Goal: Find contact information: Obtain details needed to contact an individual or organization

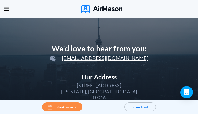
scroll to position [16, 0]
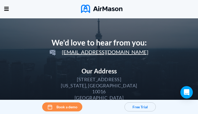
click at [99, 89] on div "[US_STATE], [GEOGRAPHIC_DATA]" at bounding box center [99, 86] width 76 height 6
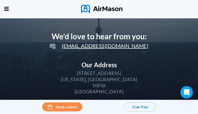
click at [99, 88] on div "10016" at bounding box center [99, 85] width 14 height 6
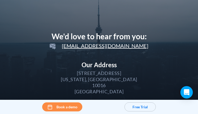
scroll to position [28, 0]
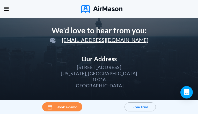
click at [99, 89] on div "[GEOGRAPHIC_DATA]" at bounding box center [98, 86] width 49 height 6
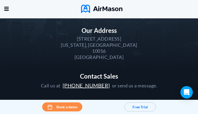
click at [99, 89] on div "Contact Sales Call us at +1(646)918-8673 or send us a message." at bounding box center [99, 81] width 116 height 16
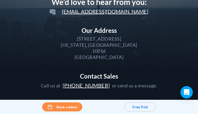
click at [99, 88] on span "[PHONE_NUMBER]" at bounding box center [85, 85] width 47 height 6
